Goal: Task Accomplishment & Management: Complete application form

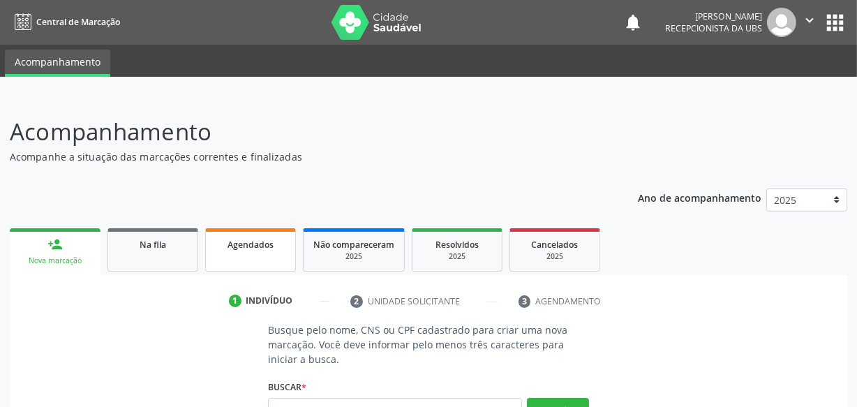
scroll to position [126, 0]
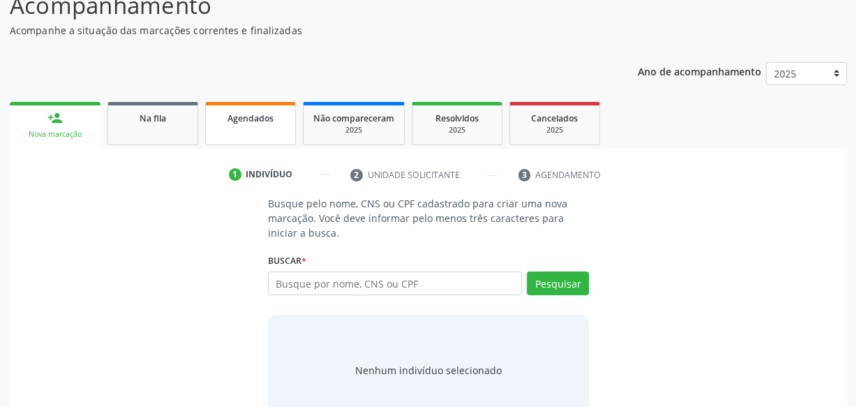
click at [251, 126] on link "Agendados" at bounding box center [250, 123] width 91 height 43
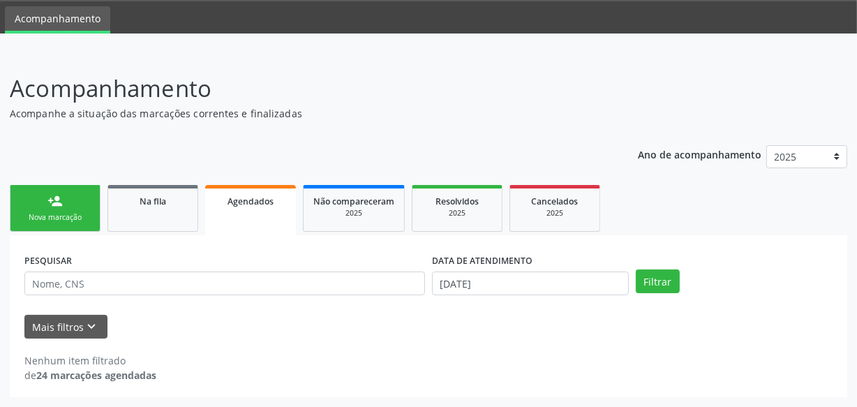
scroll to position [43, 0]
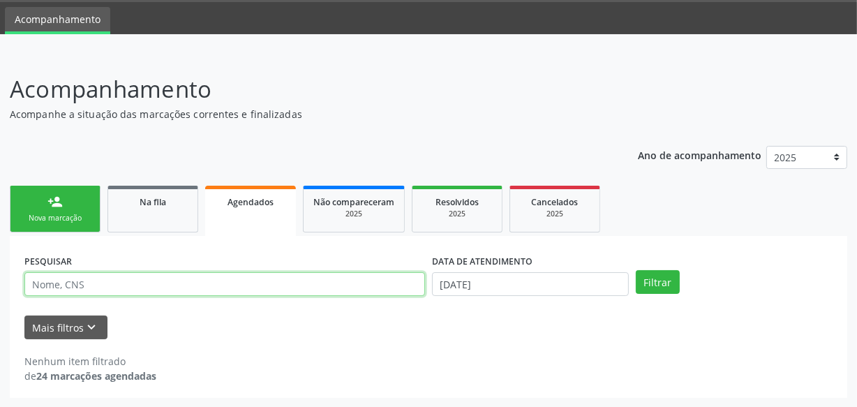
click at [334, 287] on input "text" at bounding box center [224, 284] width 400 height 24
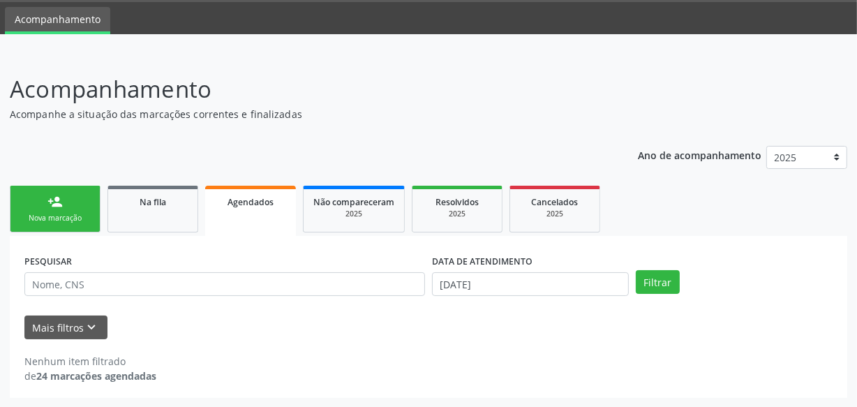
click at [432, 340] on div "Nenhum item filtrado de 24 marcações agendadas" at bounding box center [428, 361] width 808 height 44
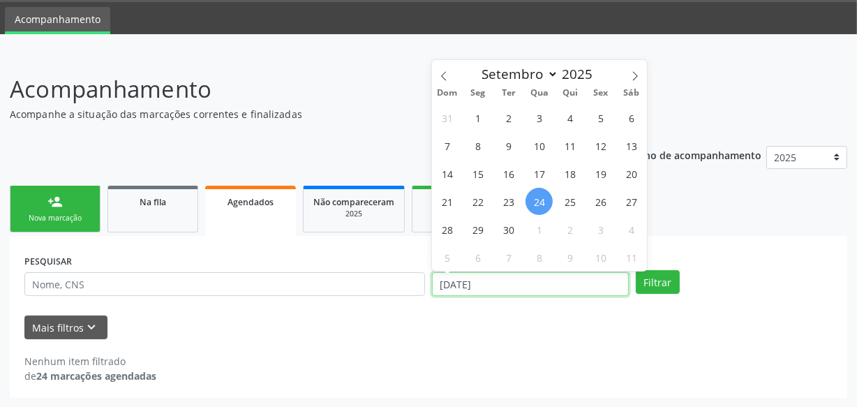
click at [530, 279] on input "[DATE]" at bounding box center [530, 284] width 197 height 24
click at [537, 204] on span "24" at bounding box center [538, 201] width 27 height 27
type input "[DATE]"
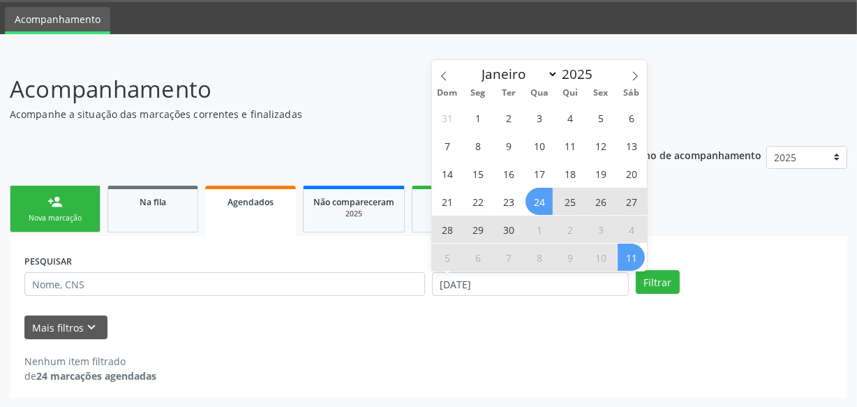
click at [632, 248] on span "11" at bounding box center [630, 256] width 27 height 27
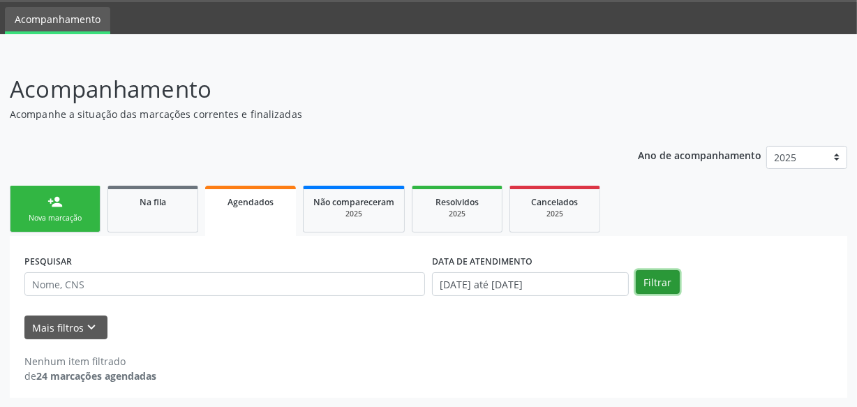
click at [664, 275] on button "Filtrar" at bounding box center [657, 282] width 44 height 24
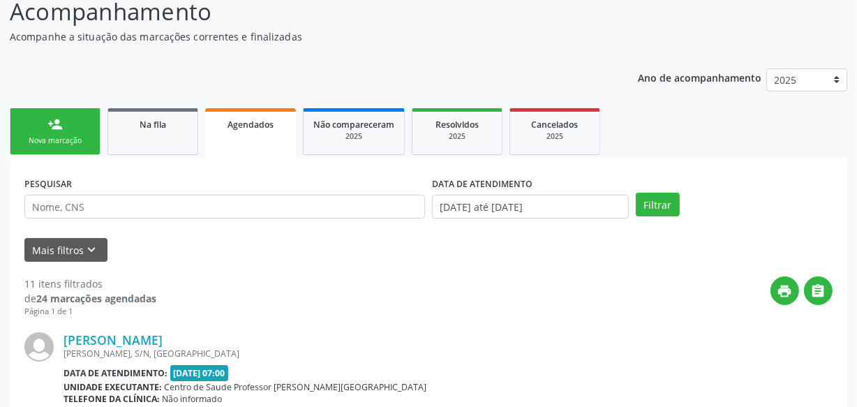
scroll to position [0, 0]
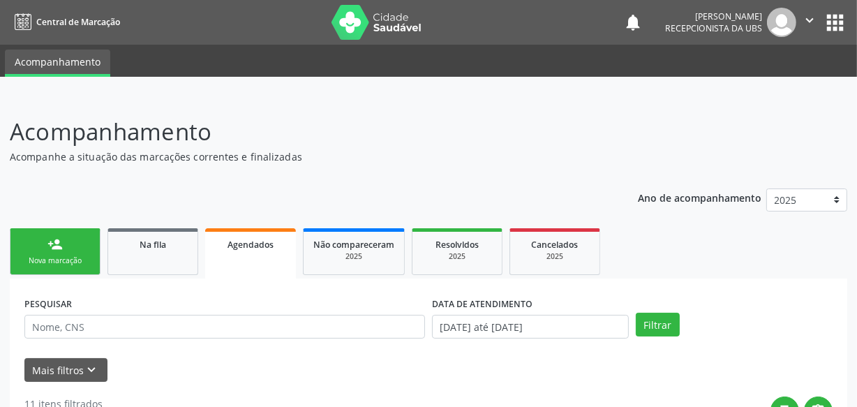
click at [27, 262] on div "Nova marcação" at bounding box center [55, 260] width 70 height 10
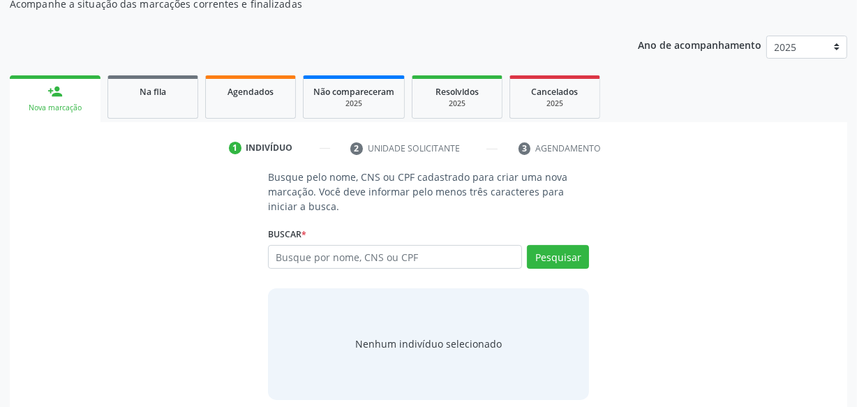
scroll to position [165, 0]
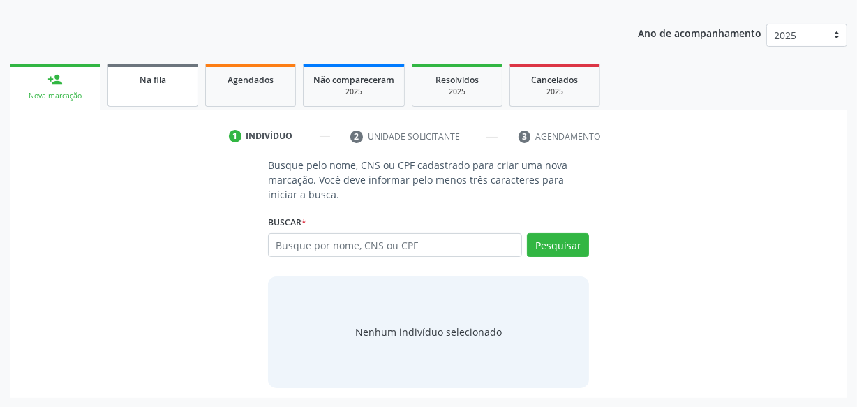
click at [154, 80] on span "Na fila" at bounding box center [153, 80] width 27 height 12
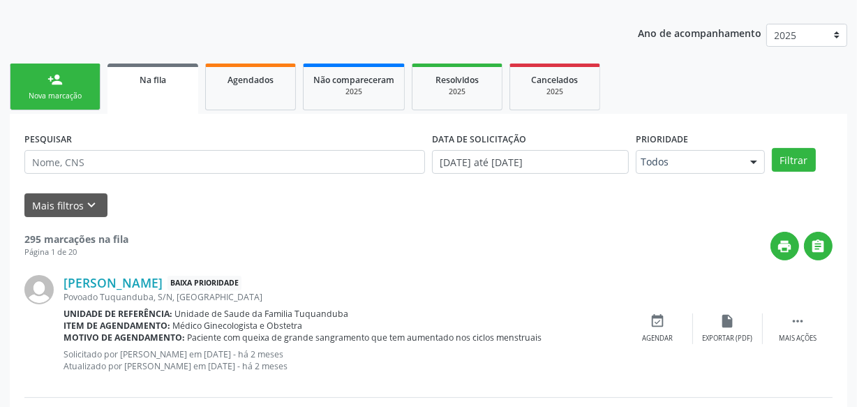
click at [46, 80] on link "person_add Nova marcação" at bounding box center [55, 86] width 91 height 47
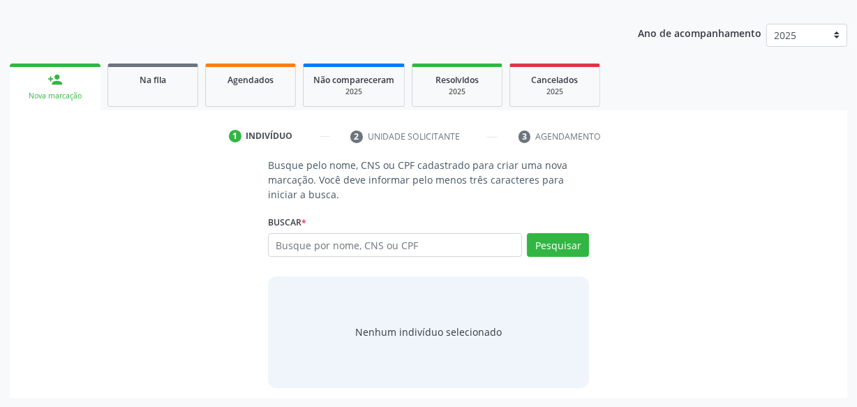
click at [234, 37] on div "Ano de acompanhamento 2025 person_add Nova marcação Na fila Agendados Não compa…" at bounding box center [428, 206] width 837 height 384
